Goal: Find specific page/section: Find specific page/section

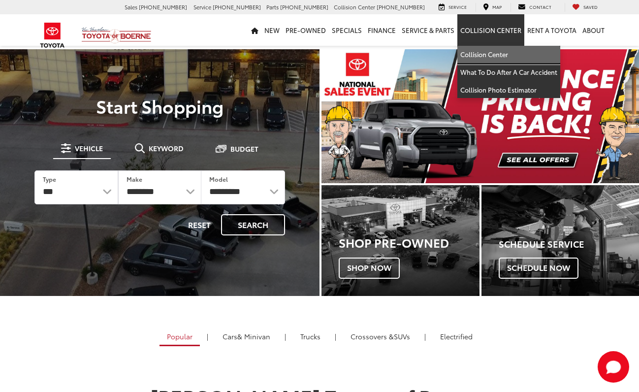
click at [495, 56] on link "Collision Center" at bounding box center [508, 55] width 103 height 18
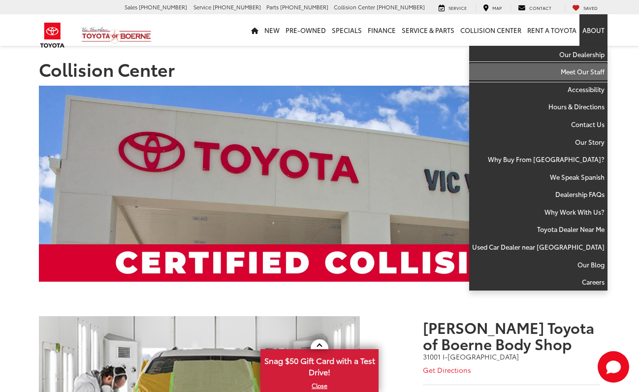
click at [591, 73] on link "Meet Our Staff" at bounding box center [538, 72] width 138 height 18
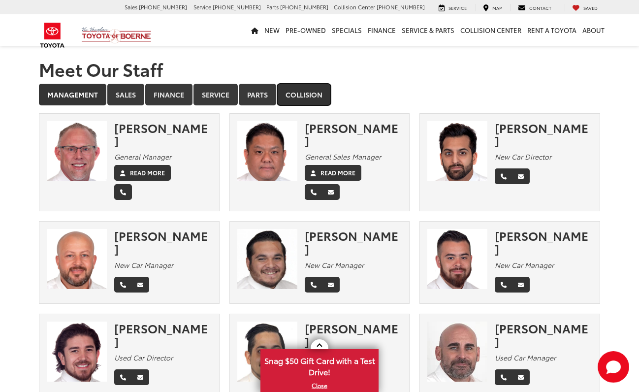
click at [306, 94] on link "Collision" at bounding box center [304, 95] width 54 height 22
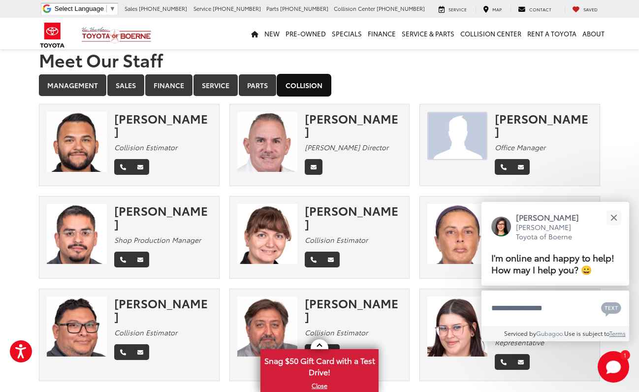
scroll to position [8, 0]
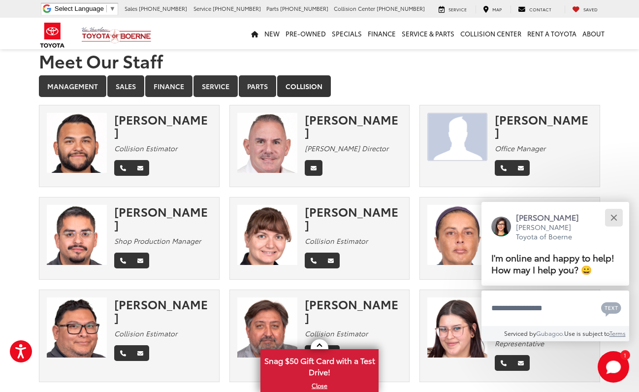
click at [617, 212] on button "Close" at bounding box center [613, 217] width 21 height 21
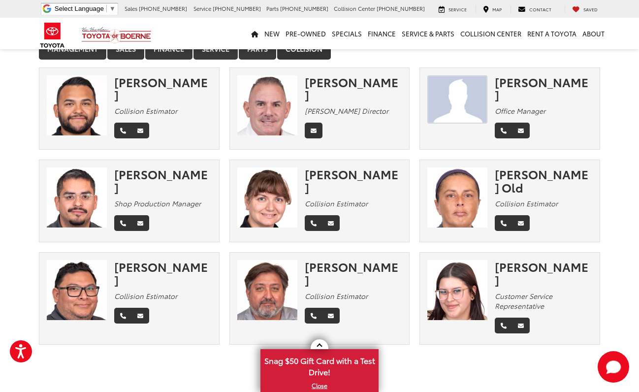
scroll to position [58, 0]
